Goal: Information Seeking & Learning: Learn about a topic

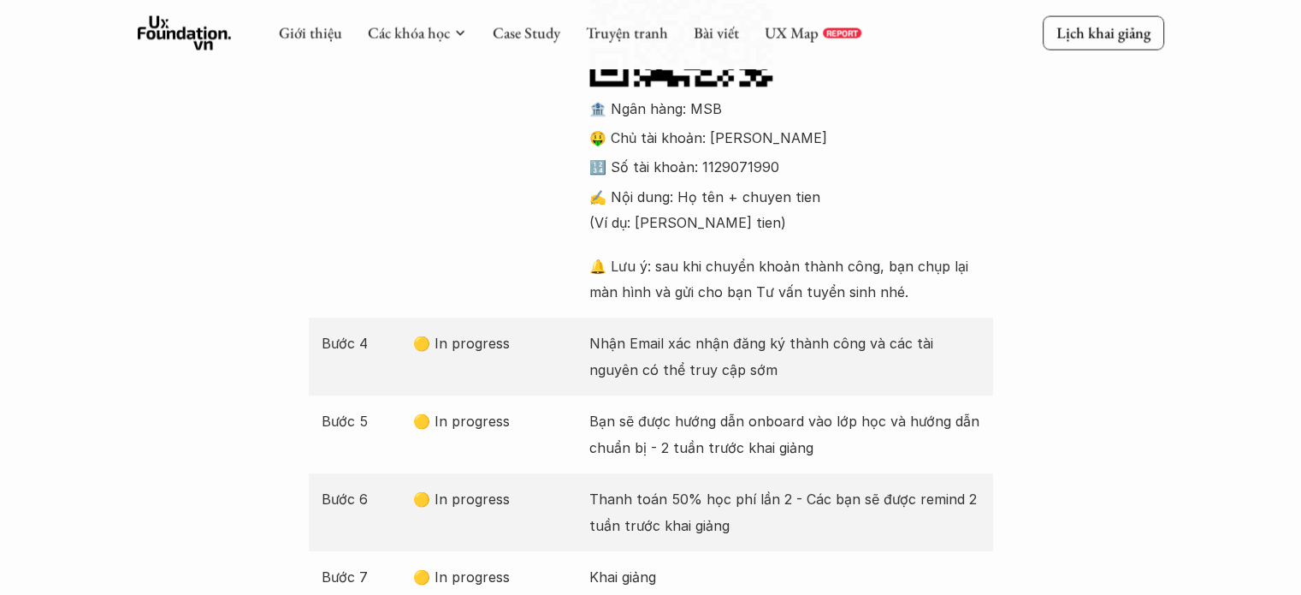
scroll to position [1049, 0]
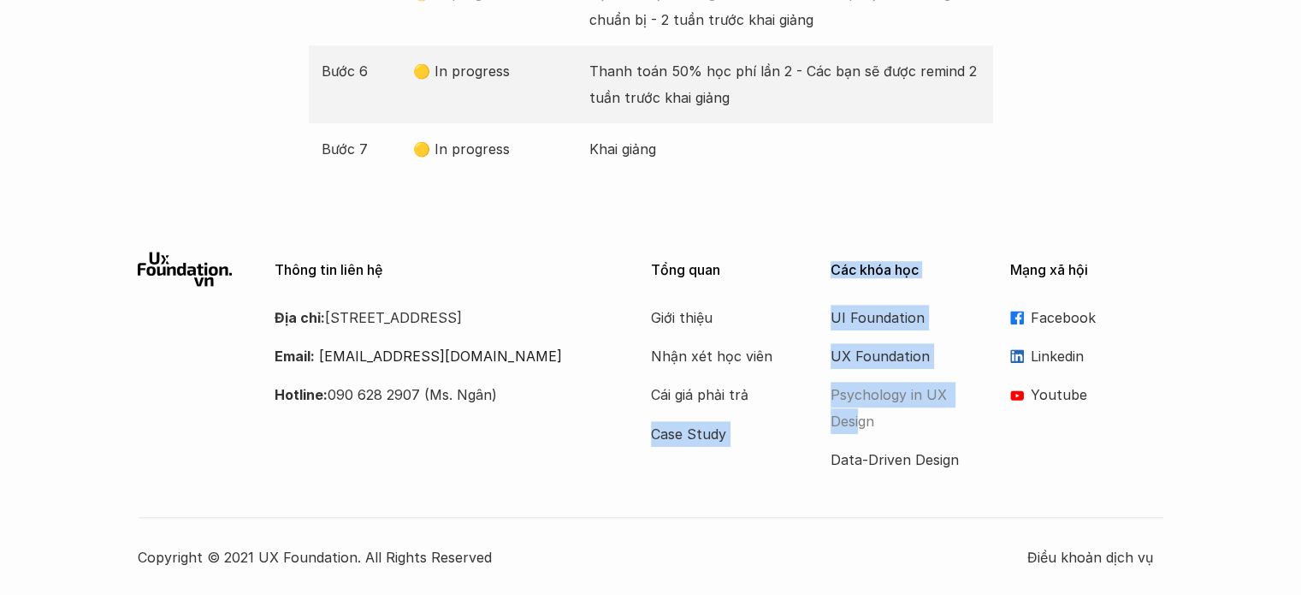
drag, startPoint x: 808, startPoint y: 397, endPoint x: 857, endPoint y: 418, distance: 52.9
click at [857, 418] on div "Tổng quan Giới thiệu Nhận xét học viên Cái giá phải trả Case Study Các khóa học…" at bounding box center [907, 362] width 513 height 221
click at [962, 426] on p "Psychology in UX Design" at bounding box center [899, 408] width 137 height 52
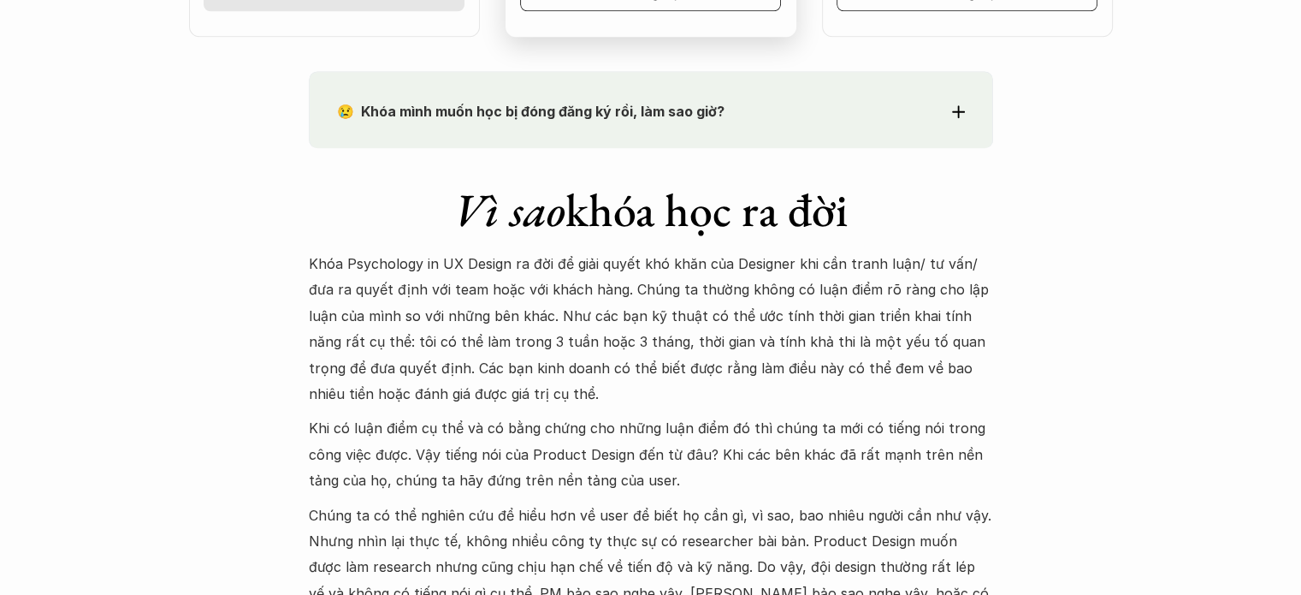
scroll to position [1454, 0]
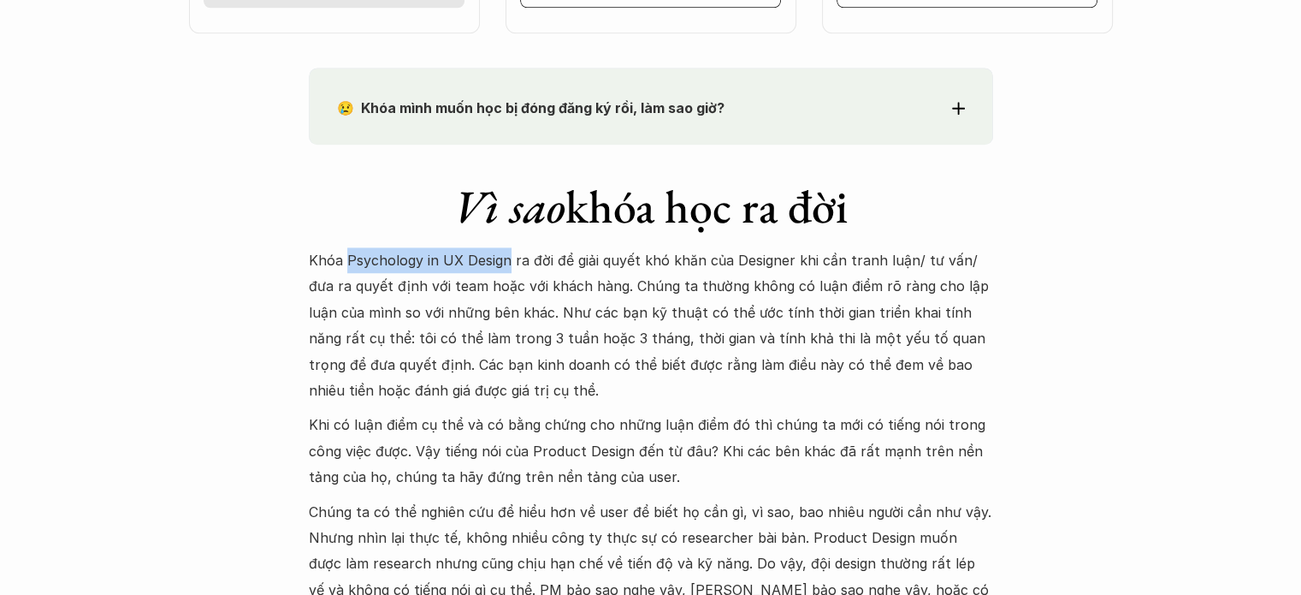
drag, startPoint x: 346, startPoint y: 259, endPoint x: 506, endPoint y: 259, distance: 160.0
click at [506, 259] on p "Khóa Psychology in UX Design ra đời để giải quyết khó khăn của Designer khi cần…" at bounding box center [651, 325] width 684 height 156
copy p "Psychology in UX Design"
